Goal: Information Seeking & Learning: Learn about a topic

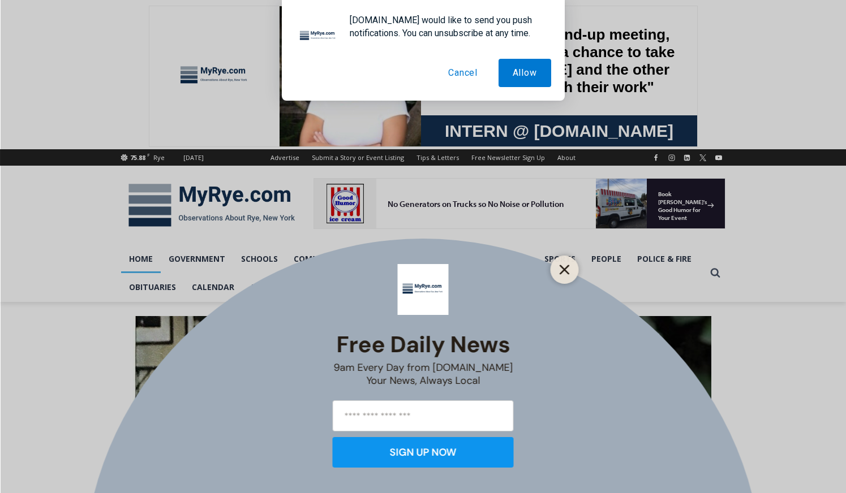
click at [569, 267] on icon "Close" at bounding box center [565, 270] width 10 height 10
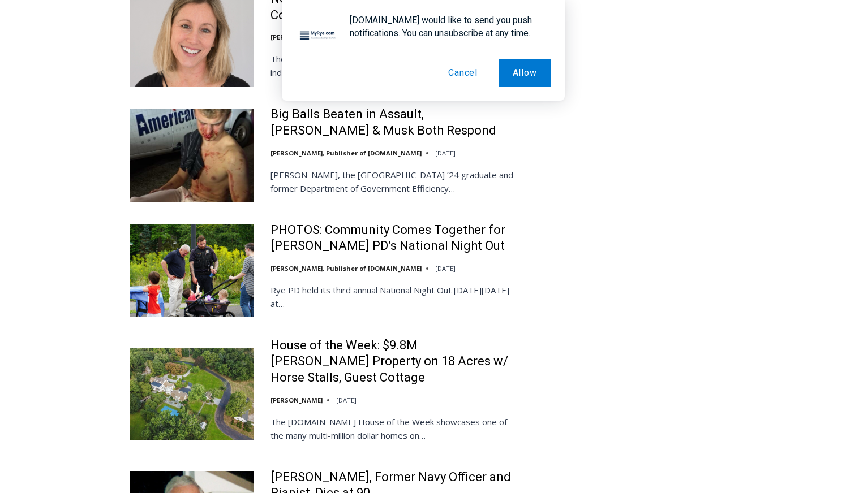
scroll to position [2516, 0]
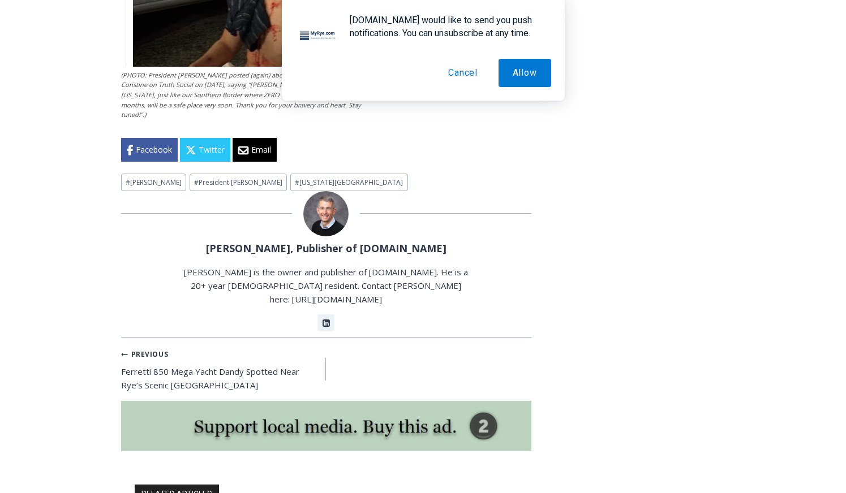
scroll to position [3265, 0]
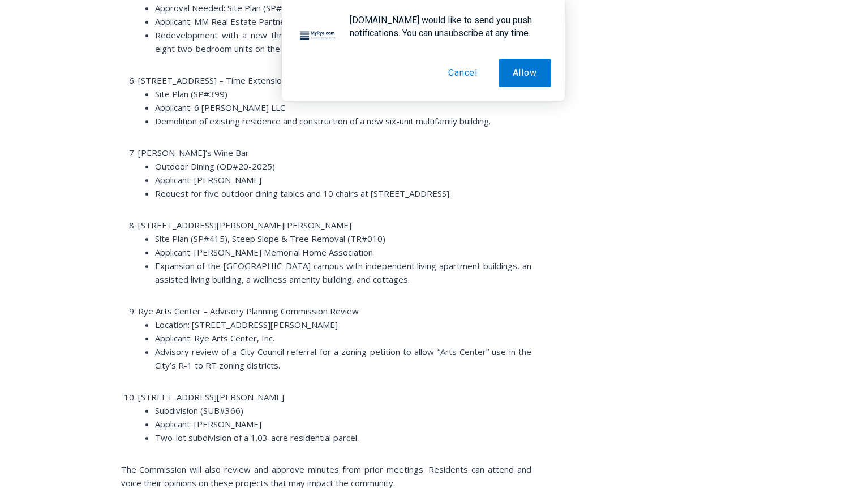
scroll to position [2027, 0]
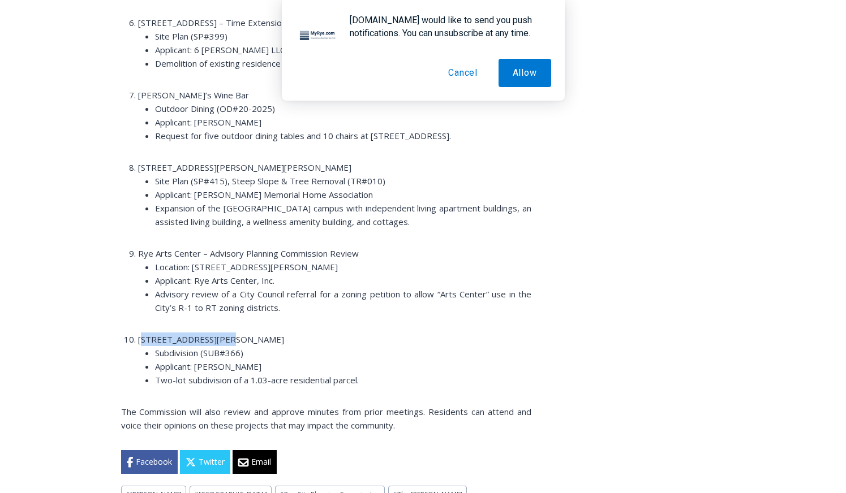
drag, startPoint x: 140, startPoint y: 272, endPoint x: 211, endPoint y: 268, distance: 71.4
click at [211, 334] on span "[STREET_ADDRESS][PERSON_NAME]" at bounding box center [211, 339] width 146 height 11
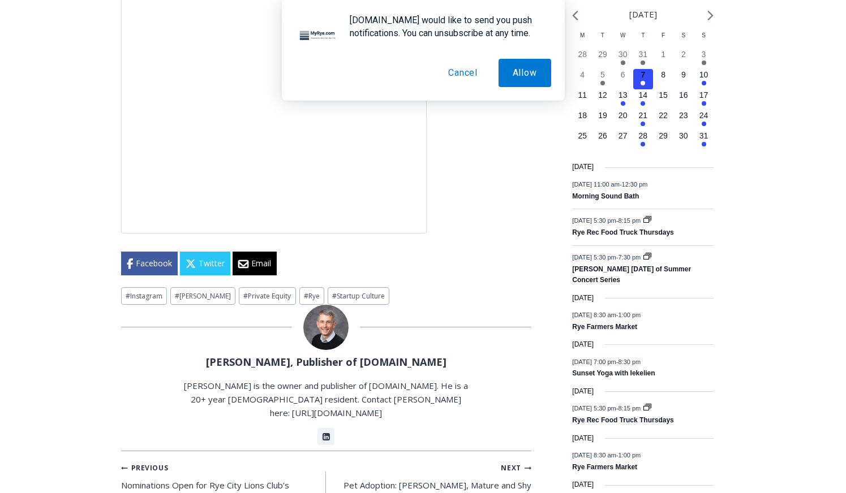
scroll to position [1582, 0]
